Goal: Navigation & Orientation: Find specific page/section

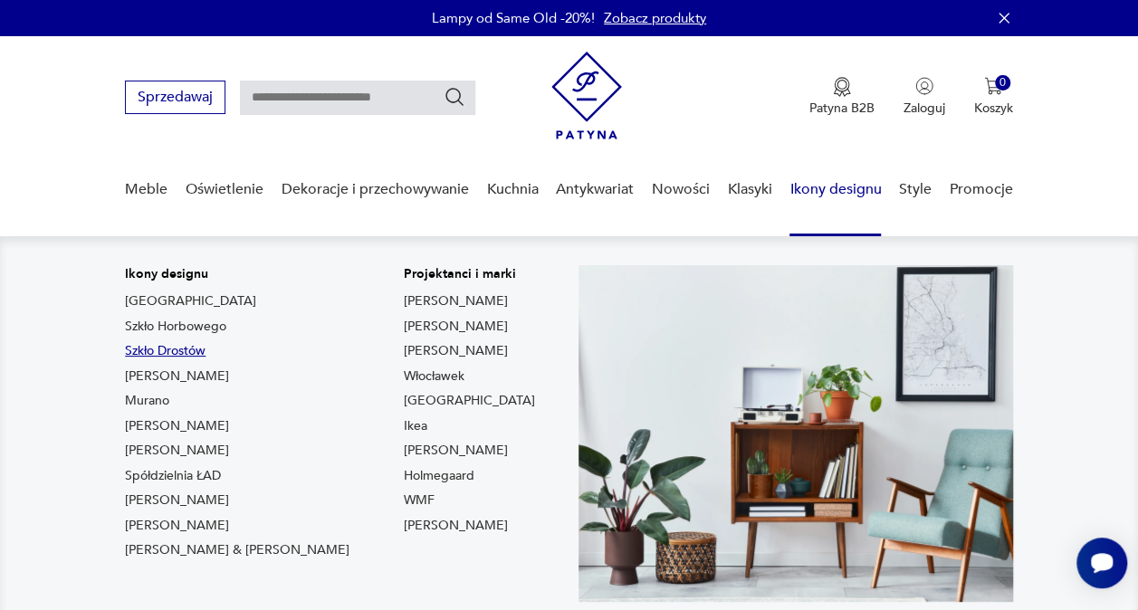
click at [158, 351] on link "Szkło Drostów" at bounding box center [165, 351] width 81 height 18
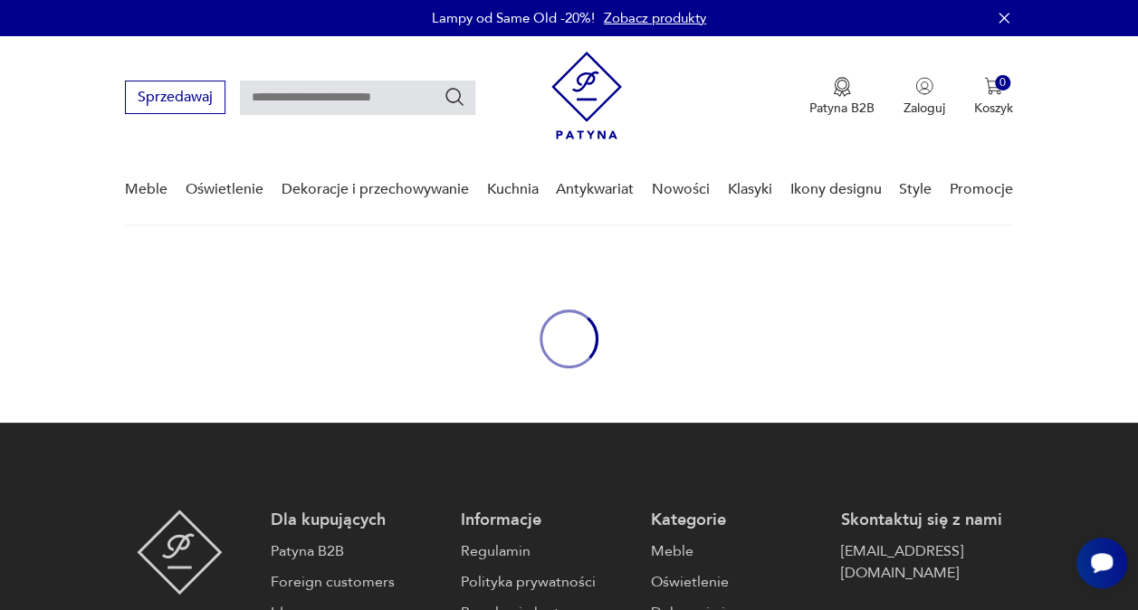
type input "*****"
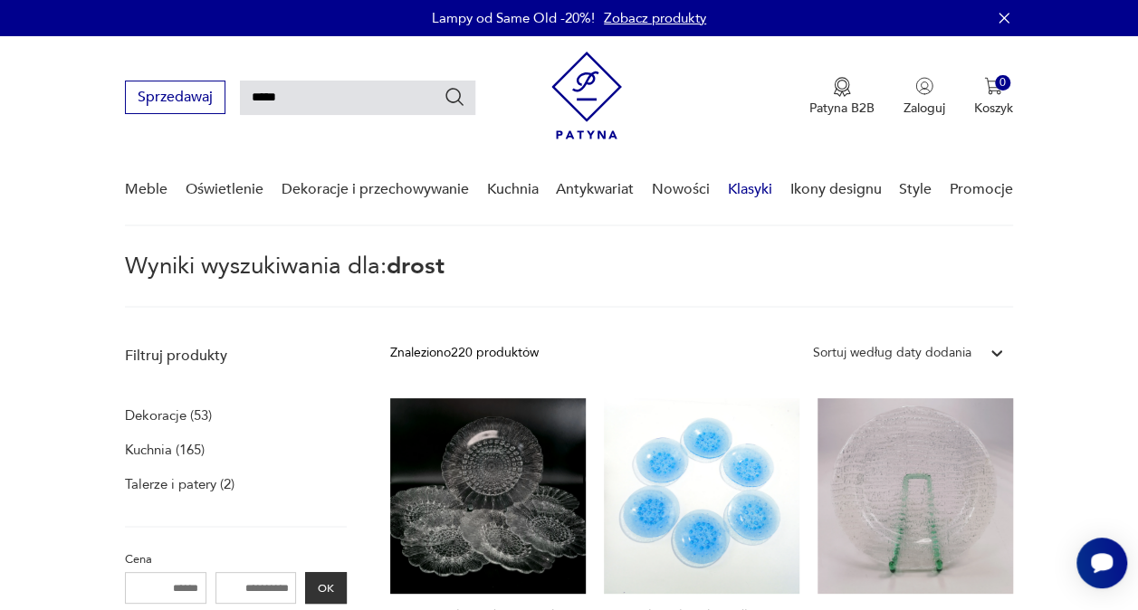
click at [759, 183] on link "Klasyki" at bounding box center [750, 190] width 44 height 70
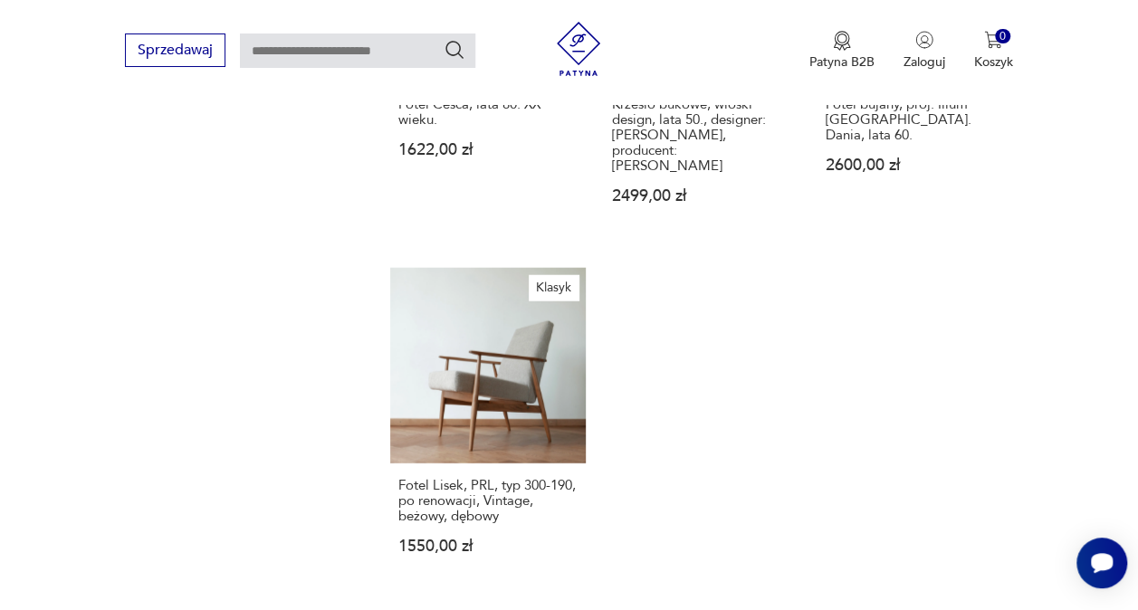
scroll to position [2148, 0]
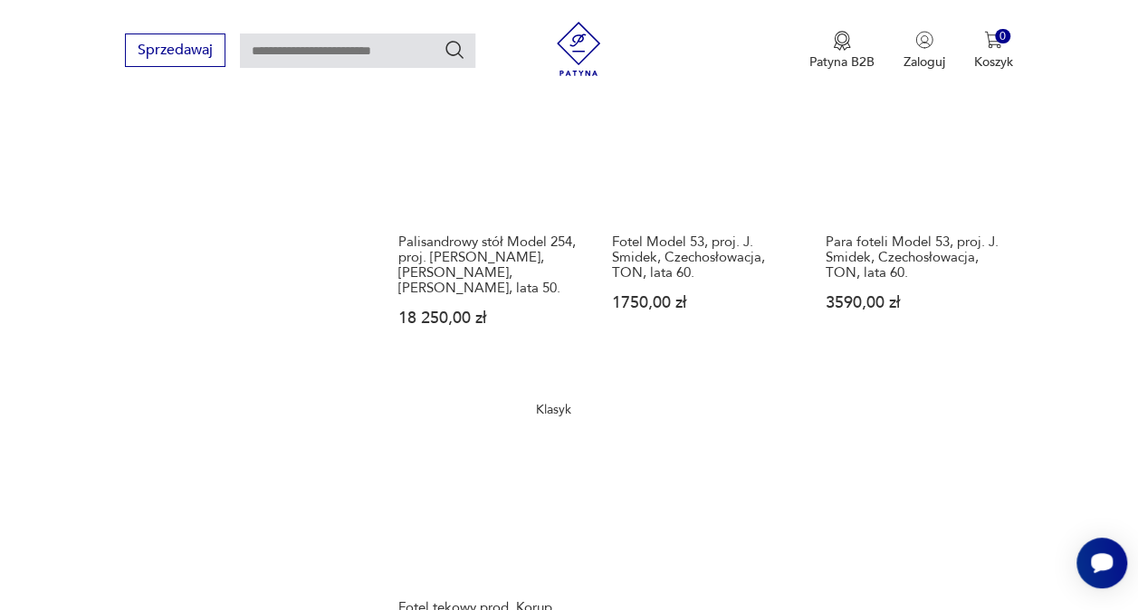
scroll to position [2152, 0]
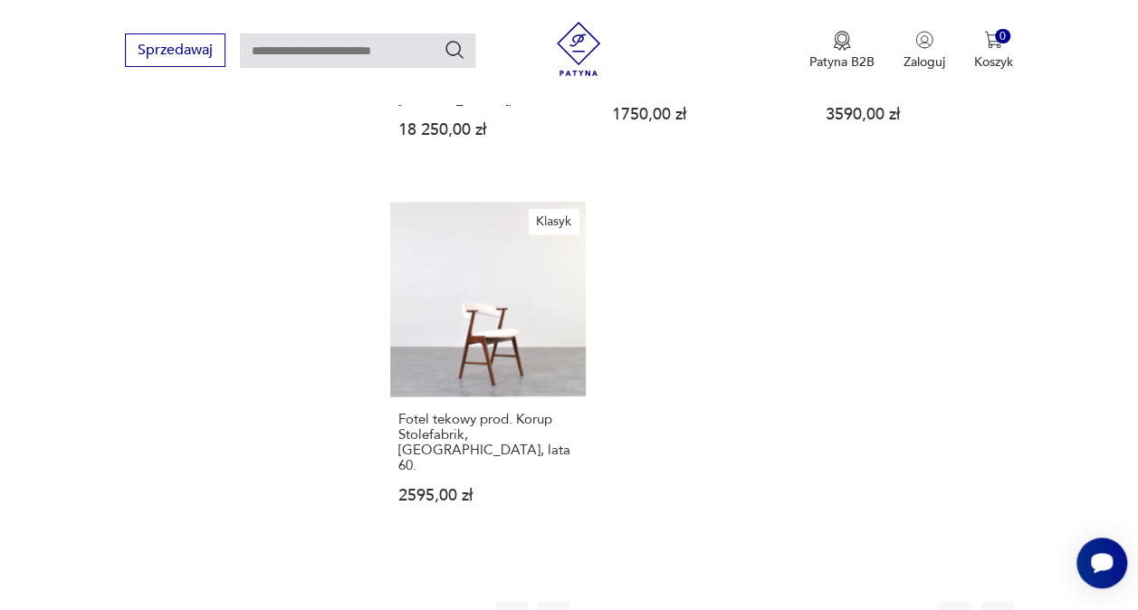
click at [666, 602] on button "3" at bounding box center [678, 618] width 33 height 33
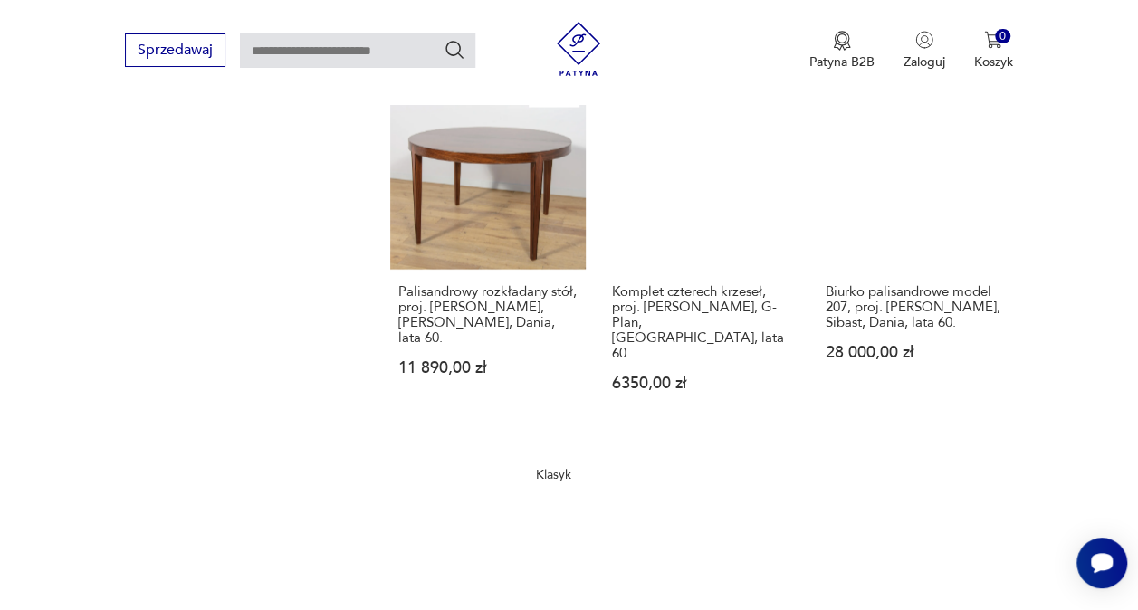
scroll to position [1970, 0]
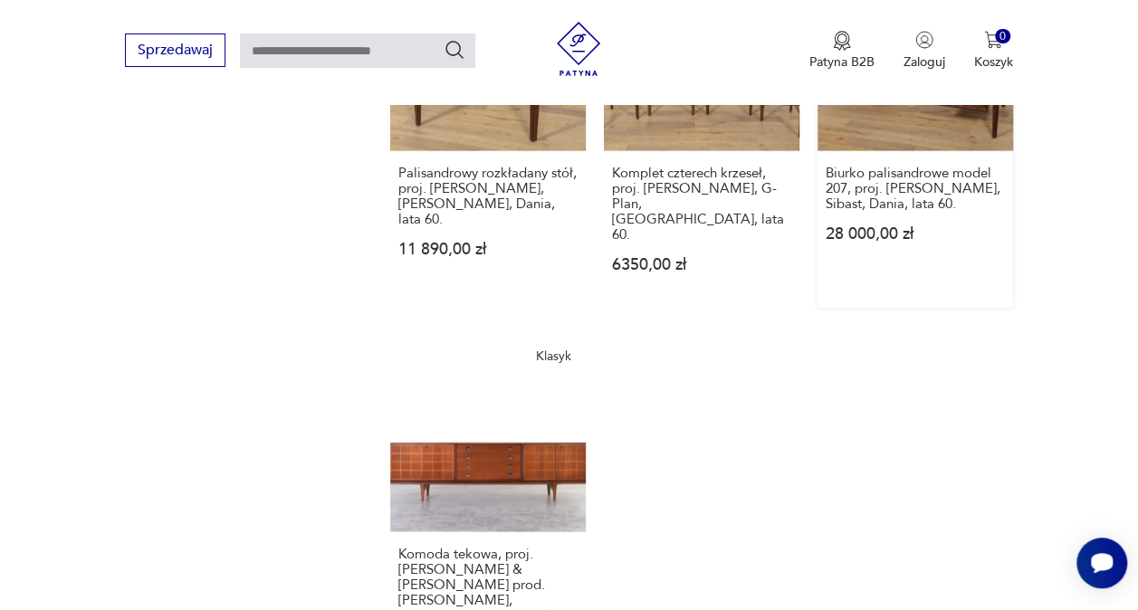
click at [862, 226] on p "28 000,00 zł" at bounding box center [915, 233] width 179 height 15
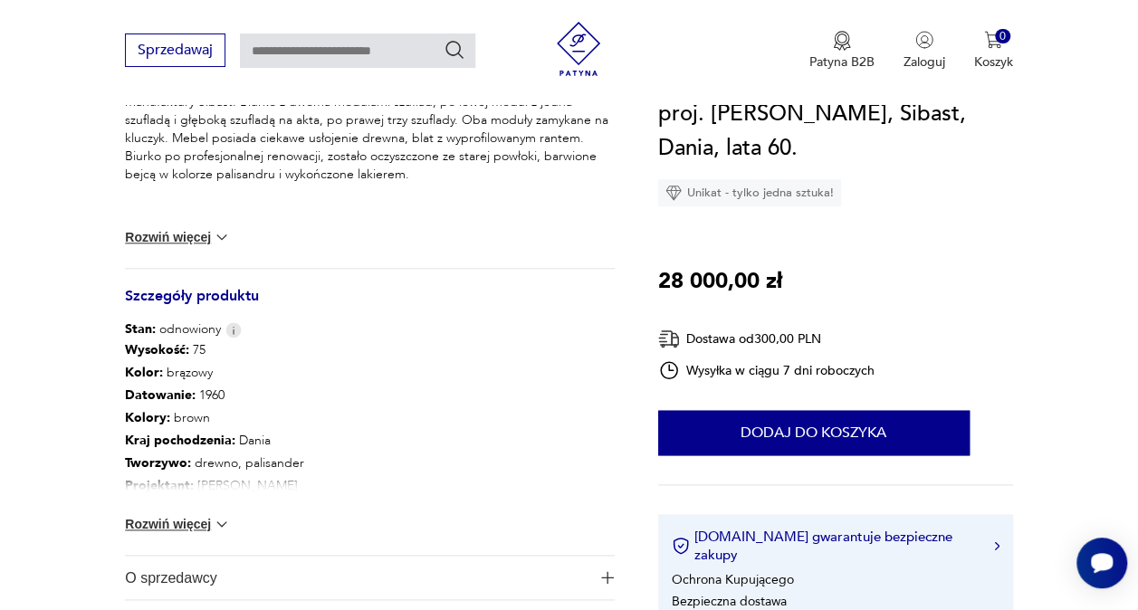
scroll to position [906, 0]
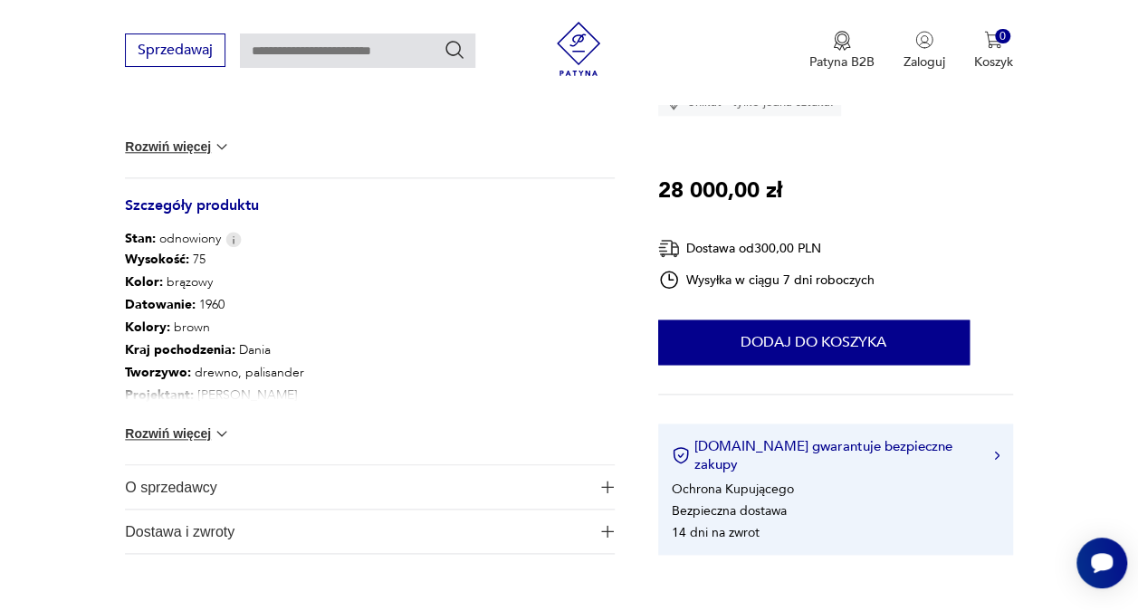
click at [512, 500] on span "O sprzedawcy" at bounding box center [357, 486] width 465 height 43
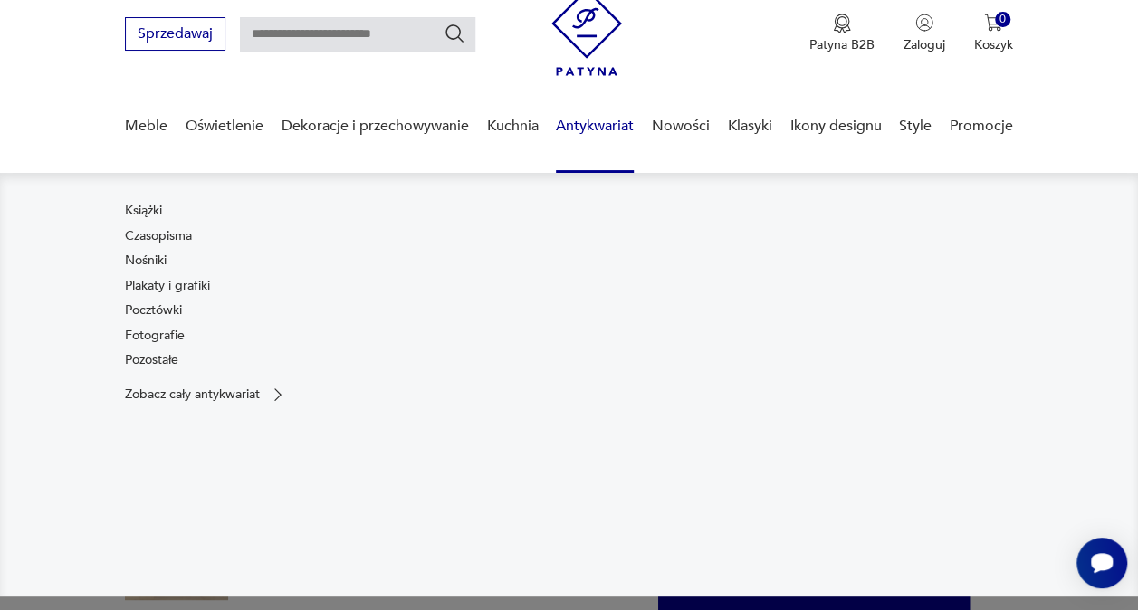
scroll to position [0, 0]
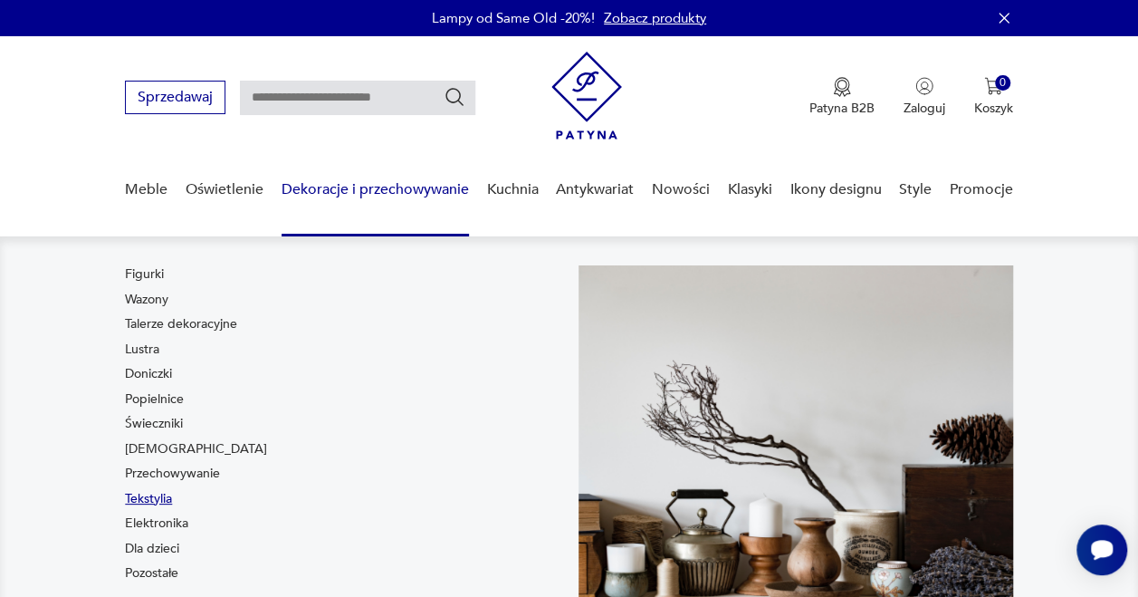
click at [149, 491] on link "Tekstylia" at bounding box center [148, 499] width 47 height 18
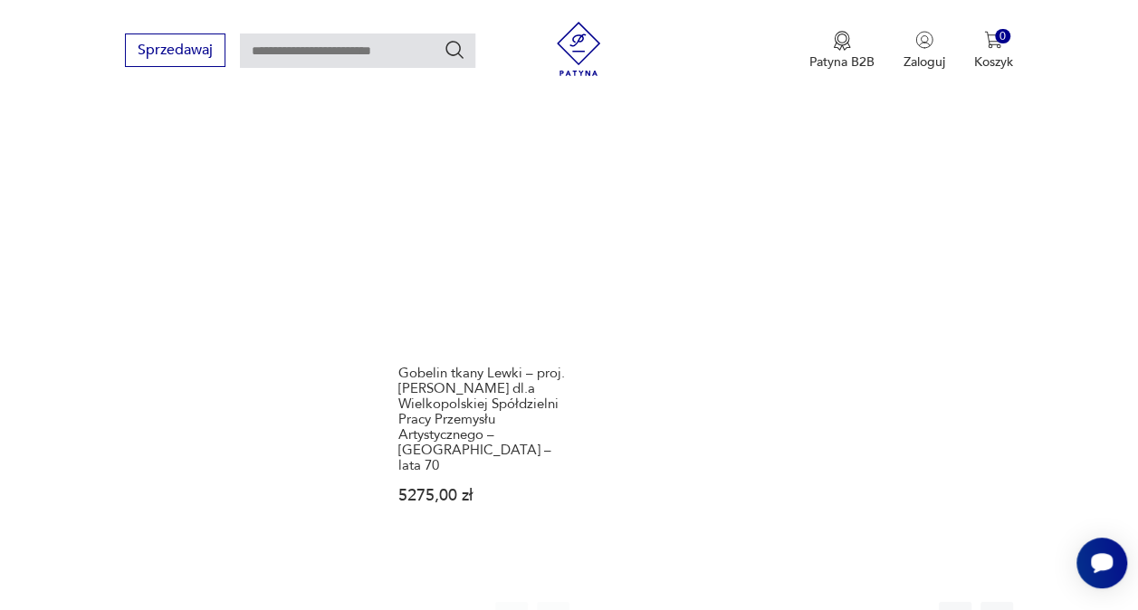
scroll to position [2534, 0]
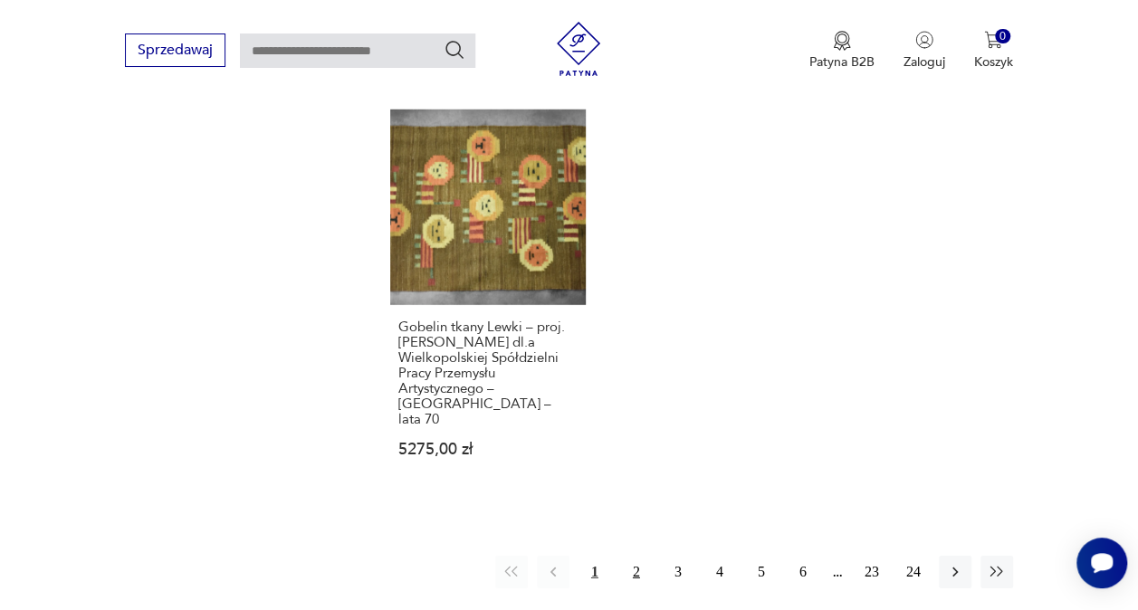
click at [632, 556] on button "2" at bounding box center [636, 572] width 33 height 33
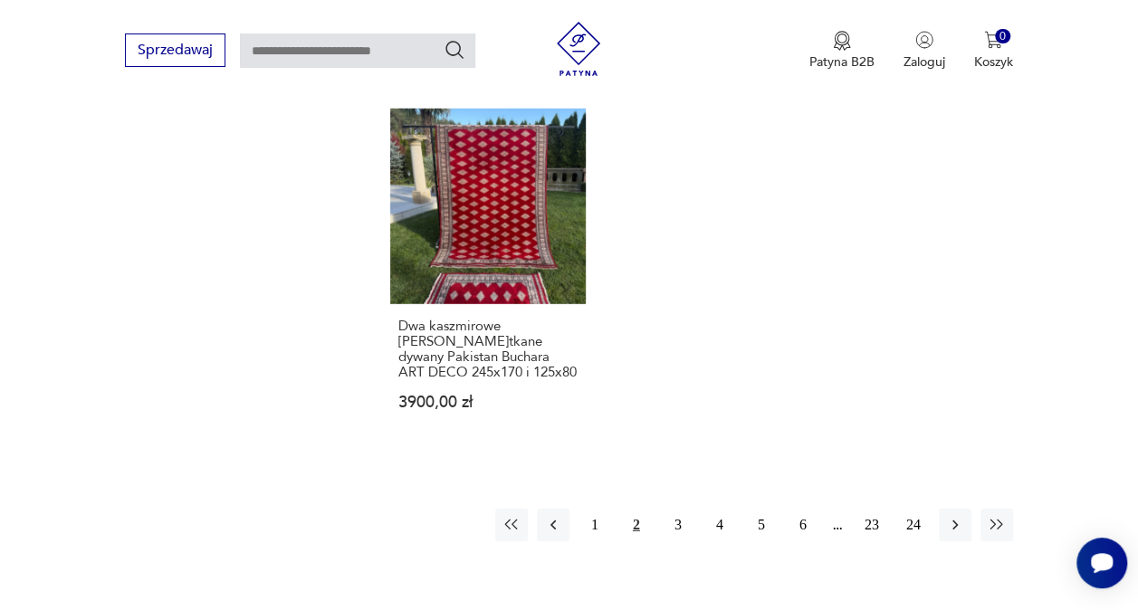
scroll to position [2563, 0]
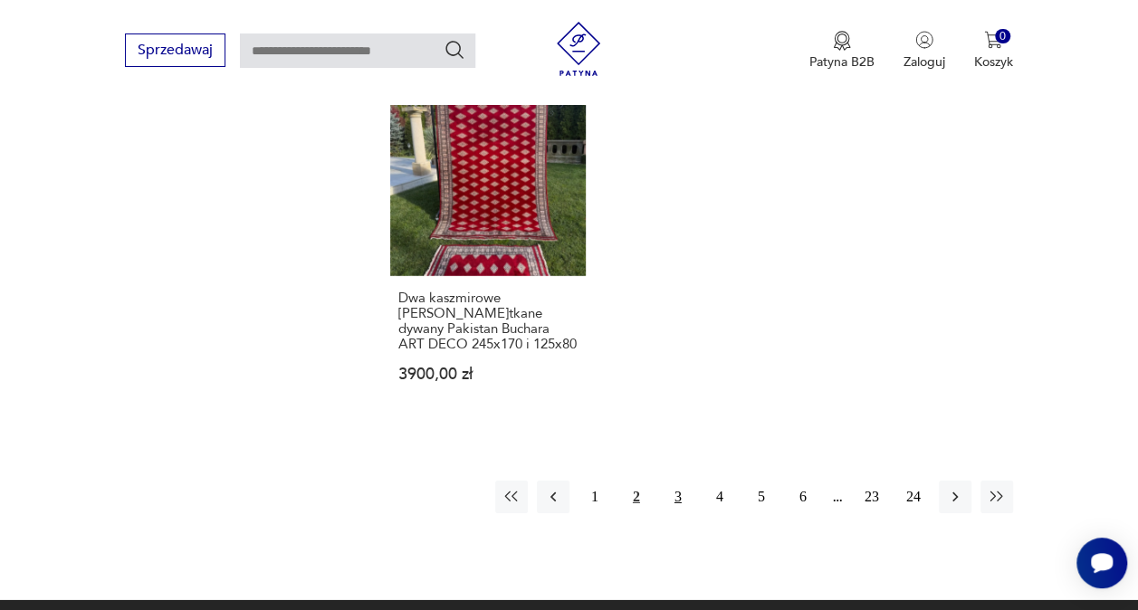
click at [681, 481] on button "3" at bounding box center [678, 497] width 33 height 33
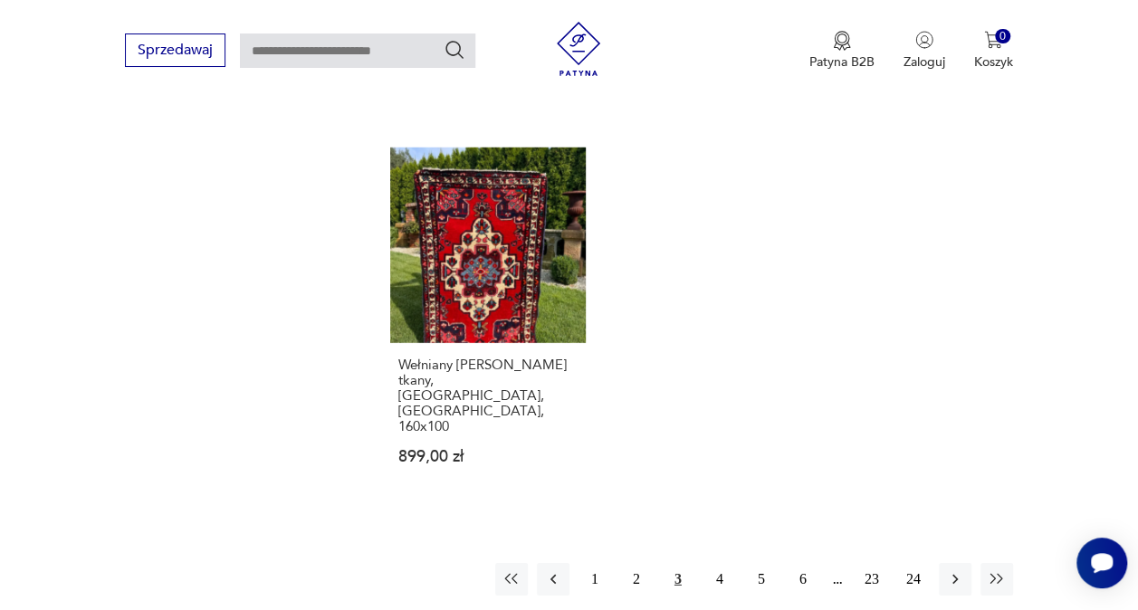
scroll to position [2472, 0]
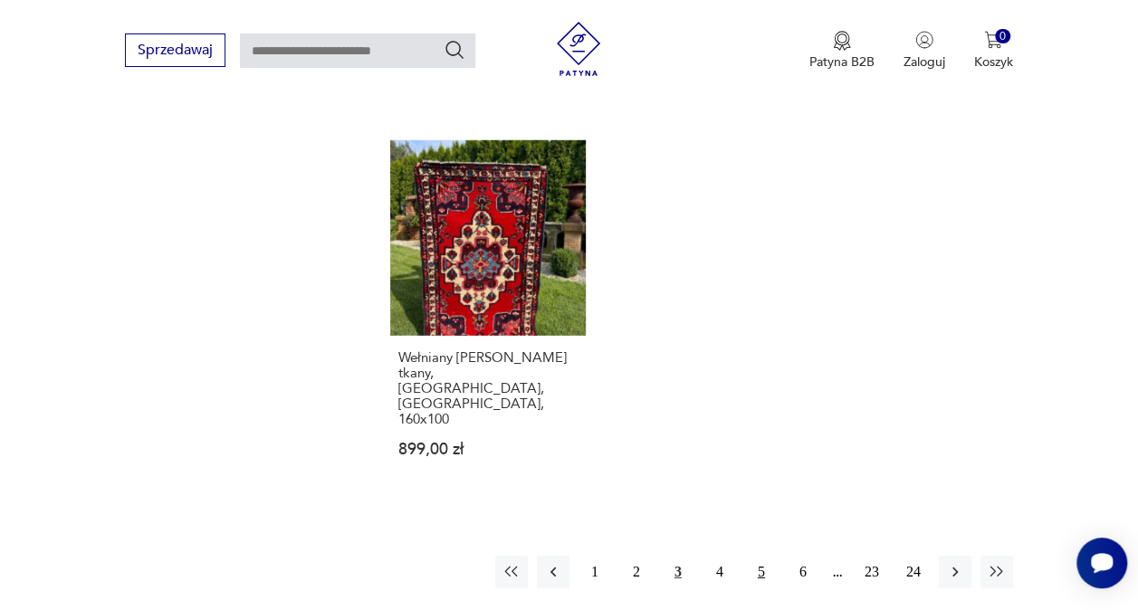
click at [763, 556] on button "5" at bounding box center [761, 572] width 33 height 33
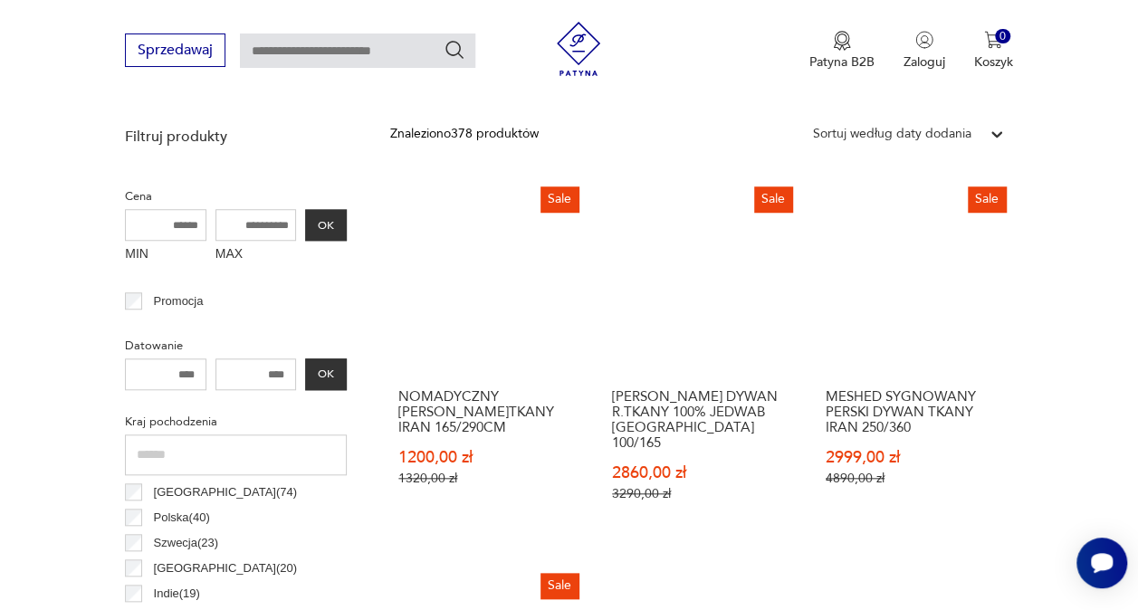
scroll to position [299, 0]
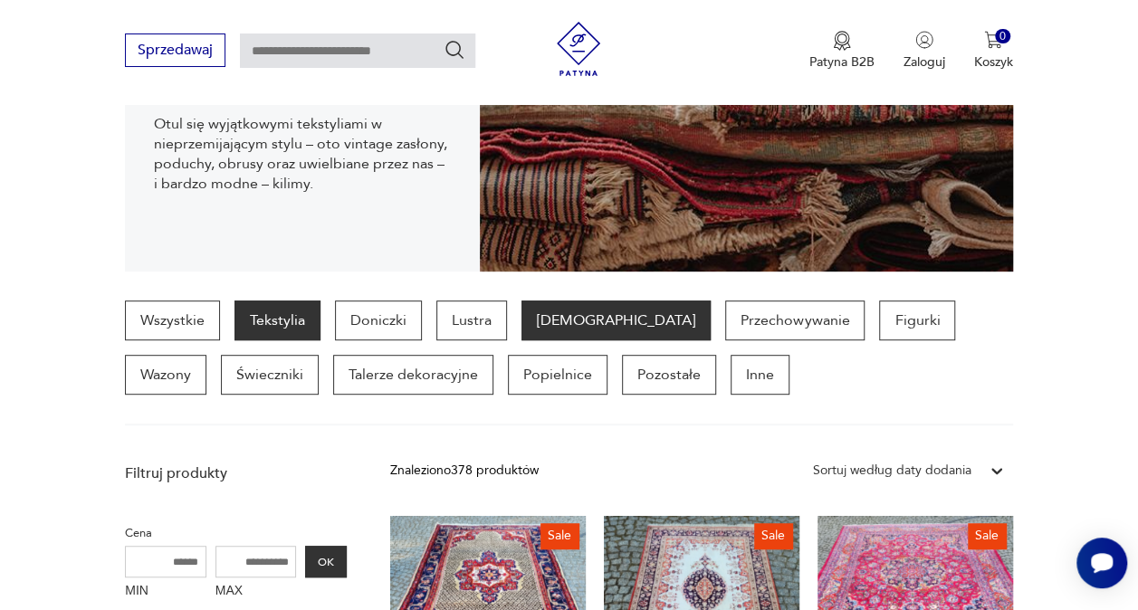
click at [539, 324] on p "[DEMOGRAPHIC_DATA]" at bounding box center [616, 321] width 189 height 40
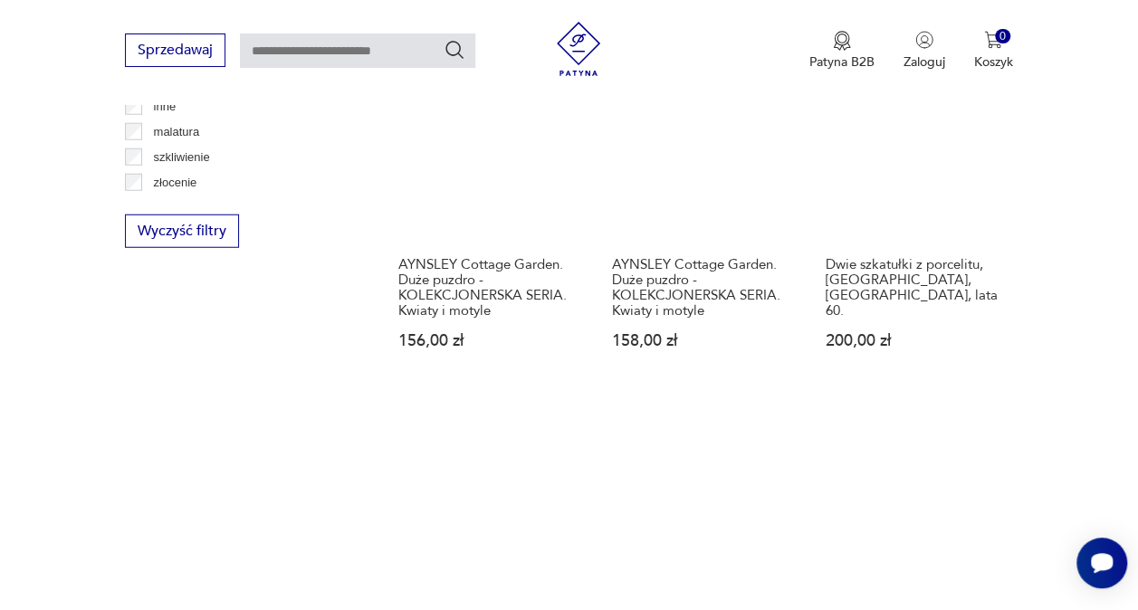
scroll to position [2472, 0]
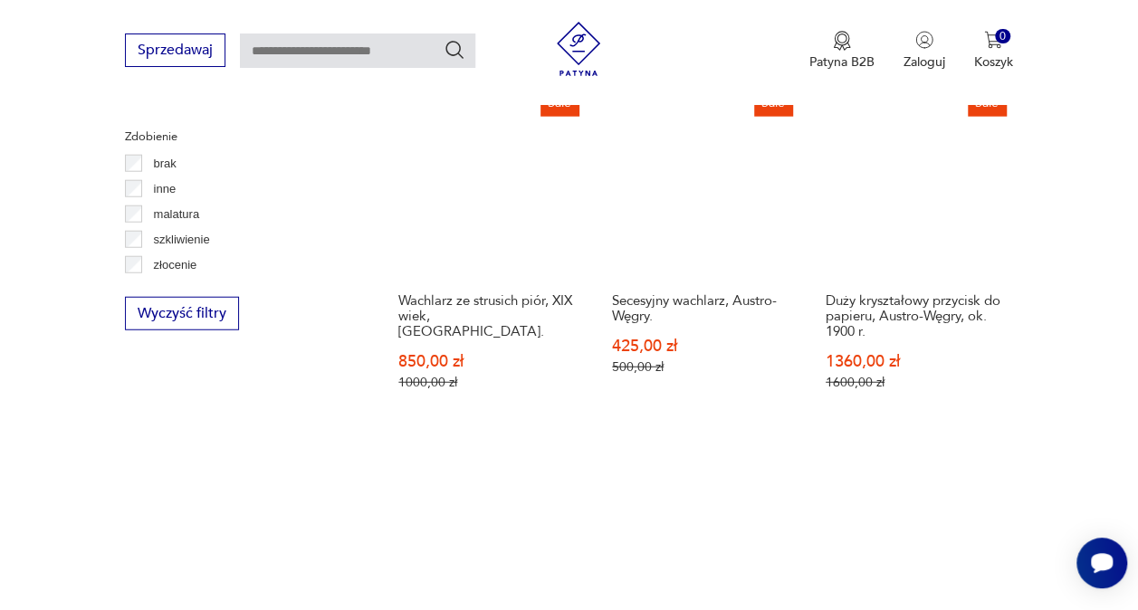
scroll to position [2472, 0]
